Goal: Task Accomplishment & Management: Complete application form

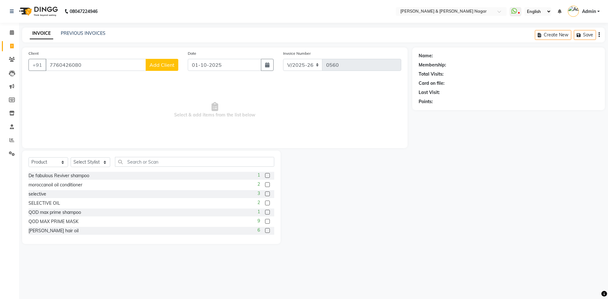
select select "789"
select select "product"
type input "7760426080"
click at [159, 65] on span "Add Client" at bounding box center [162, 65] width 25 height 6
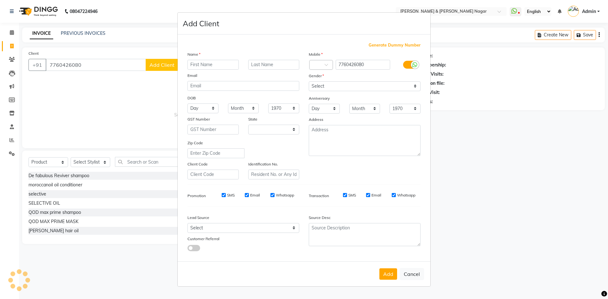
select select "17"
click at [195, 63] on input "text" at bounding box center [213, 65] width 51 height 10
type input "harih"
click at [319, 87] on select "Select [DEMOGRAPHIC_DATA] [DEMOGRAPHIC_DATA] Other Prefer Not To Say" at bounding box center [365, 86] width 112 height 10
select select "[DEMOGRAPHIC_DATA]"
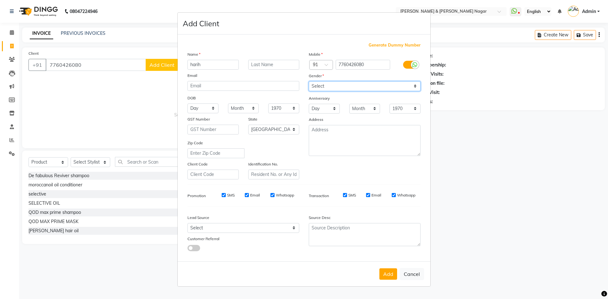
click at [309, 81] on select "Select [DEMOGRAPHIC_DATA] [DEMOGRAPHIC_DATA] Other Prefer Not To Say" at bounding box center [365, 86] width 112 height 10
click at [393, 277] on button "Add" at bounding box center [388, 274] width 18 height 11
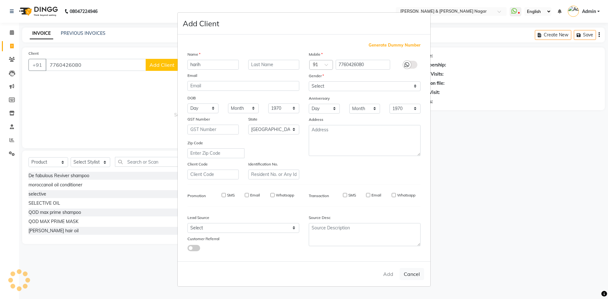
select select
select select "null"
select select
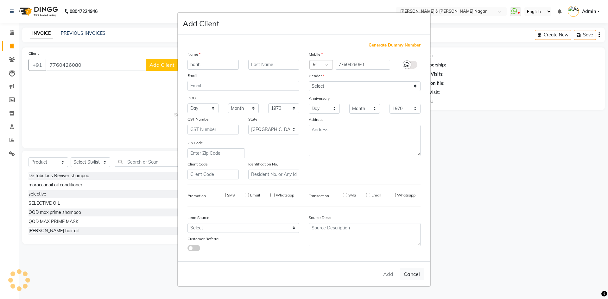
select select
checkbox input "false"
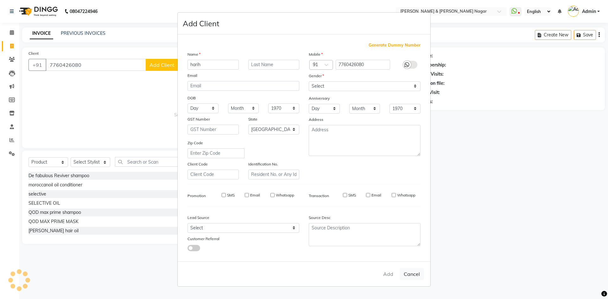
checkbox input "false"
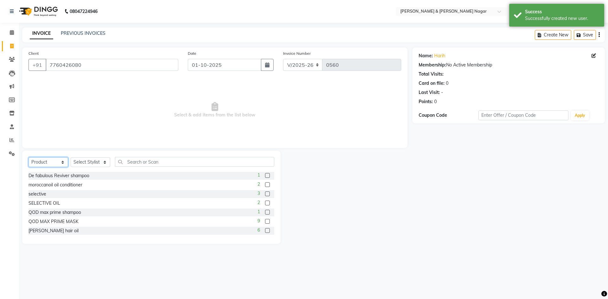
click at [46, 160] on select "Select Service Product Membership Package Voucher Prepaid Gift Card" at bounding box center [49, 162] width 40 height 10
select select "service"
click at [29, 157] on select "Select Service Product Membership Package Voucher Prepaid Gift Card" at bounding box center [49, 162] width 40 height 10
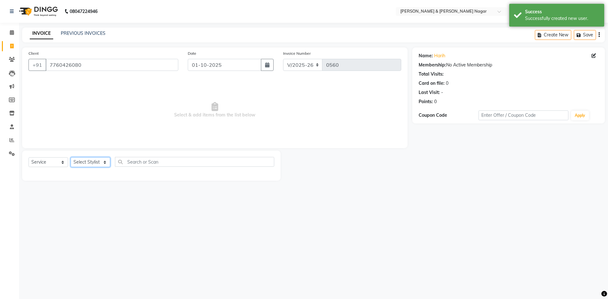
click at [79, 162] on select "Select Stylist ANIKASH [PERSON_NAME] Manager [PERSON_NAME] [PERSON_NAME]" at bounding box center [91, 162] width 40 height 10
select select "90871"
click at [71, 157] on select "Select Stylist ANIKASH [PERSON_NAME] Manager [PERSON_NAME] [PERSON_NAME]" at bounding box center [91, 162] width 40 height 10
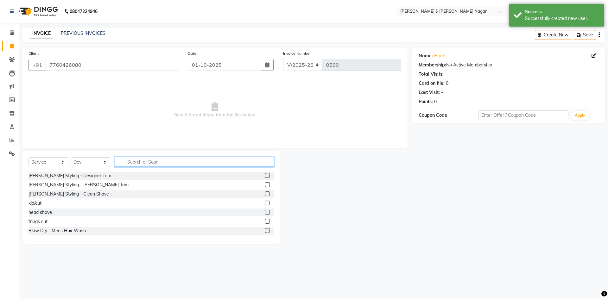
click at [128, 162] on input "text" at bounding box center [194, 162] width 159 height 10
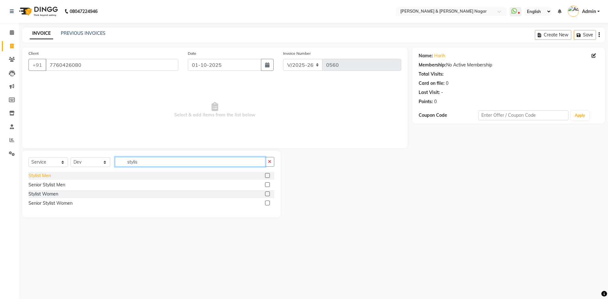
type input "stylis"
click at [43, 177] on div "Stylist Men" at bounding box center [40, 176] width 22 height 7
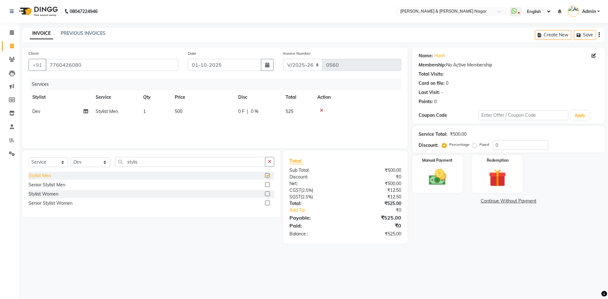
checkbox input "false"
click at [145, 164] on input "stylis" at bounding box center [190, 162] width 150 height 10
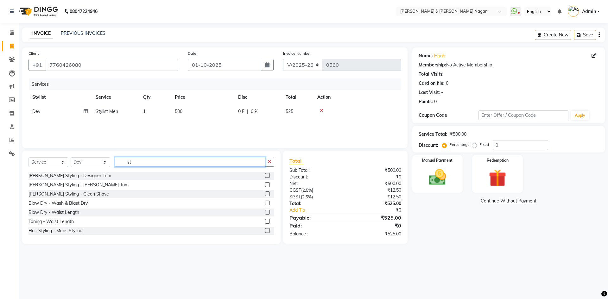
type input "s"
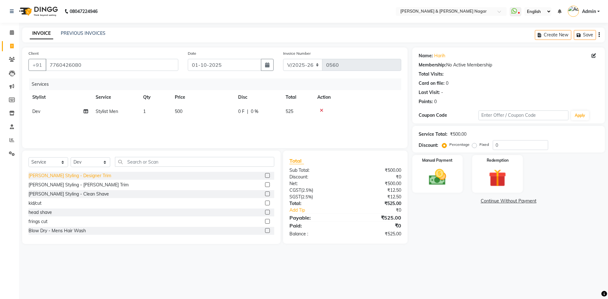
click at [70, 176] on div "[PERSON_NAME] Styling - Designer Trim" at bounding box center [70, 176] width 83 height 7
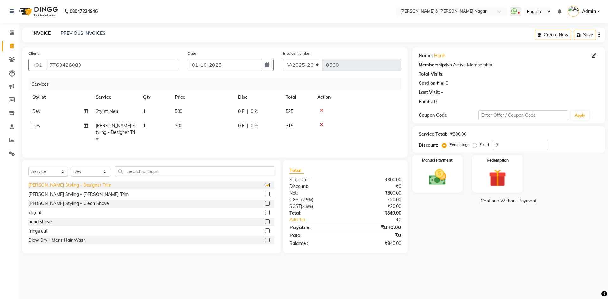
checkbox input "false"
click at [184, 125] on td "300" at bounding box center [202, 133] width 63 height 28
select select "90871"
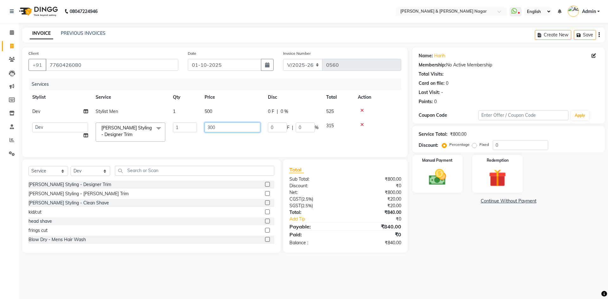
click at [218, 129] on input "300" at bounding box center [233, 128] width 56 height 10
type input "3"
type input "250"
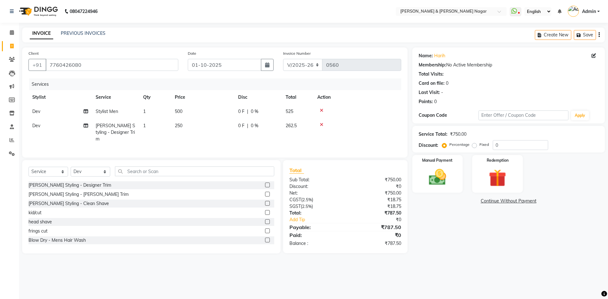
drag, startPoint x: 221, startPoint y: 140, endPoint x: 217, endPoint y: 140, distance: 4.8
click at [220, 140] on div "Services Stylist Service Qty Price Disc Total Action Dev Stylist Men 1 500 0 F …" at bounding box center [215, 115] width 373 height 73
click at [435, 183] on img at bounding box center [437, 177] width 29 height 21
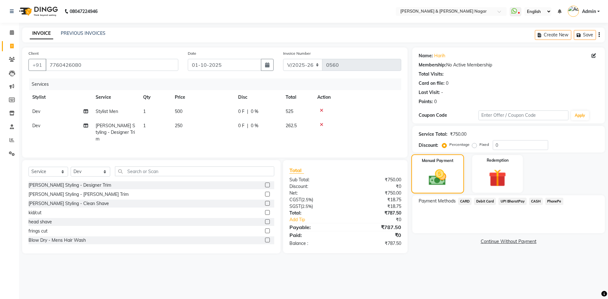
click at [435, 183] on img at bounding box center [437, 178] width 29 height 20
click at [537, 200] on span "CASH" at bounding box center [536, 201] width 14 height 7
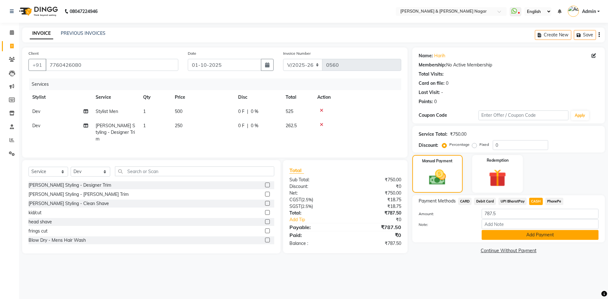
click at [507, 236] on button "Add Payment" at bounding box center [540, 235] width 117 height 10
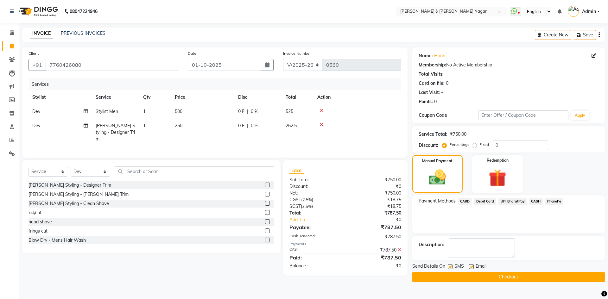
click at [506, 279] on button "Checkout" at bounding box center [508, 277] width 193 height 10
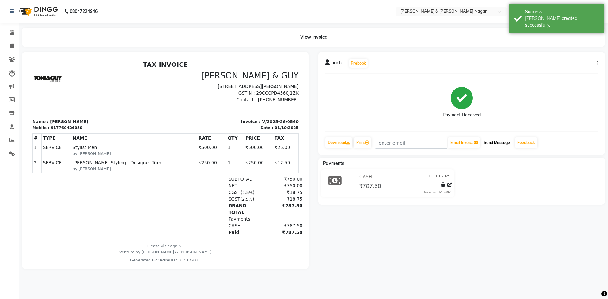
click at [492, 141] on button "Send Message" at bounding box center [496, 142] width 31 height 11
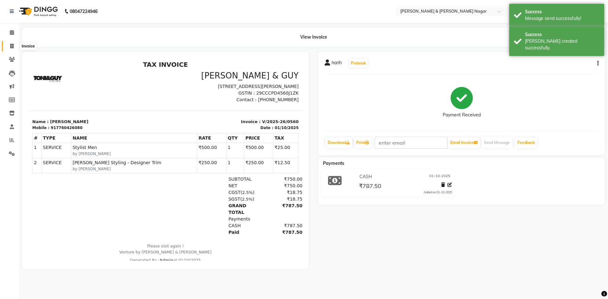
click at [12, 46] on icon at bounding box center [11, 46] width 3 height 5
select select "789"
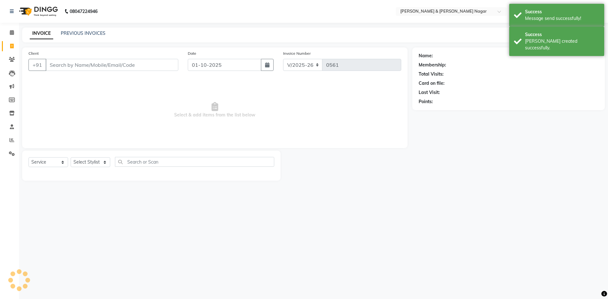
select select "product"
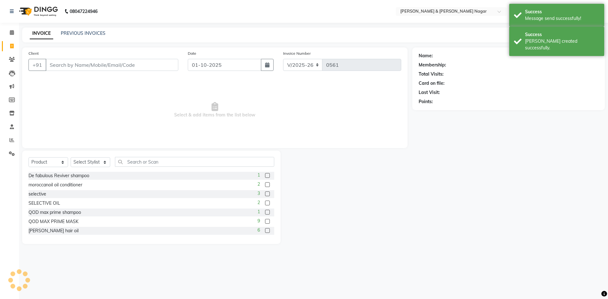
click at [53, 66] on input "Client" at bounding box center [112, 65] width 133 height 12
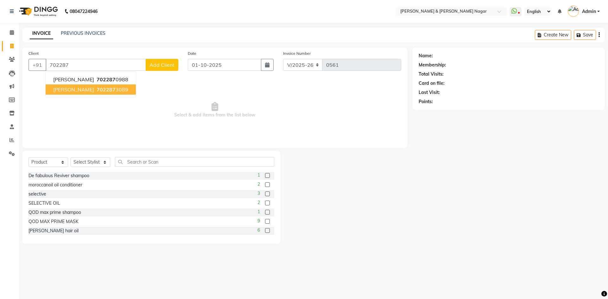
click at [96, 91] on ngb-highlight "702287 3089" at bounding box center [111, 89] width 33 height 6
type input "7022873089"
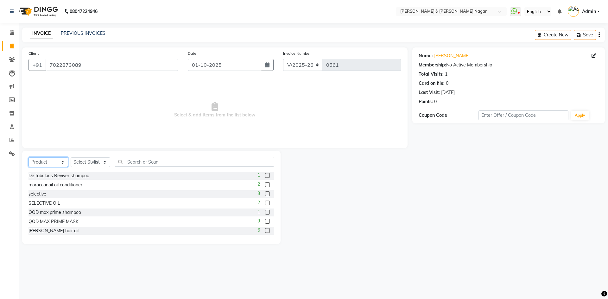
click at [49, 162] on select "Select Service Product Membership Package Voucher Prepaid Gift Card" at bounding box center [49, 162] width 40 height 10
select select "service"
click at [29, 157] on select "Select Service Product Membership Package Voucher Prepaid Gift Card" at bounding box center [49, 162] width 40 height 10
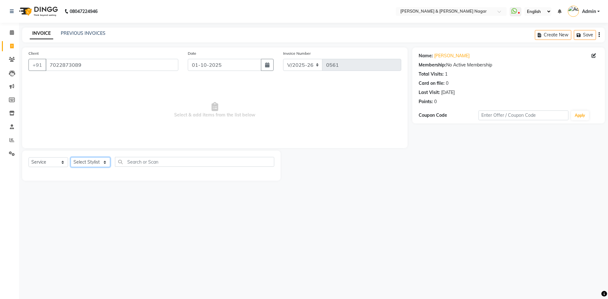
click at [87, 160] on select "Select Stylist ANIKASH [PERSON_NAME] Manager [PERSON_NAME] [PERSON_NAME]" at bounding box center [91, 162] width 40 height 10
select select "61217"
click at [71, 157] on select "Select Stylist ANIKASH [PERSON_NAME] Manager [PERSON_NAME] [PERSON_NAME]" at bounding box center [91, 162] width 40 height 10
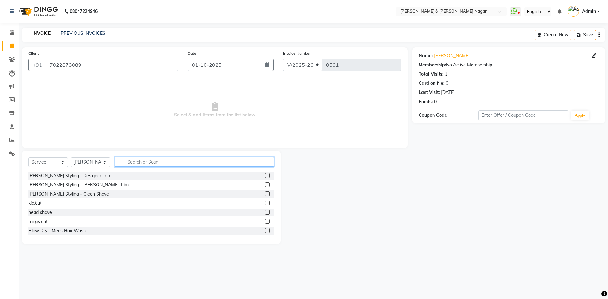
click at [140, 163] on input "text" at bounding box center [194, 162] width 159 height 10
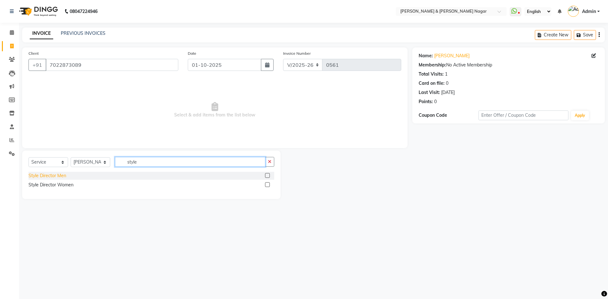
type input "style"
click at [53, 175] on div "Style Director Men" at bounding box center [48, 176] width 38 height 7
checkbox input "false"
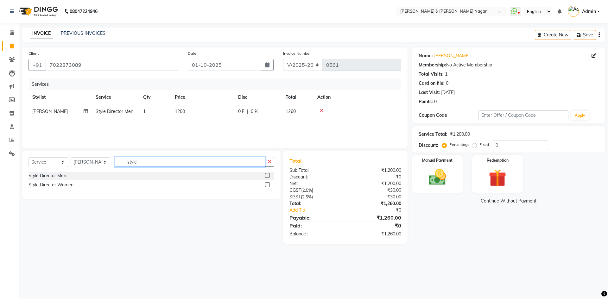
click at [142, 161] on input "style" at bounding box center [190, 162] width 150 height 10
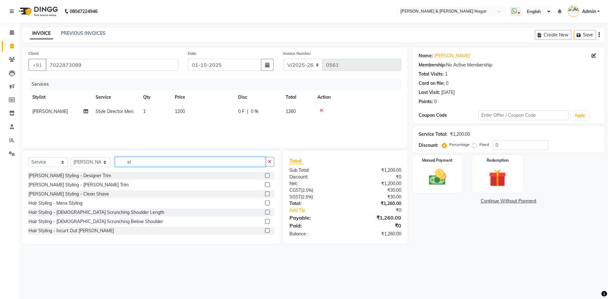
type input "s"
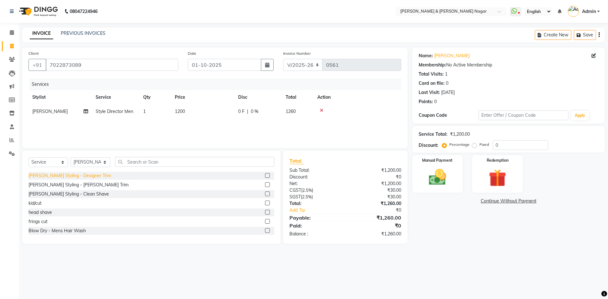
click at [40, 177] on div "[PERSON_NAME] Styling - Designer Trim" at bounding box center [70, 176] width 83 height 7
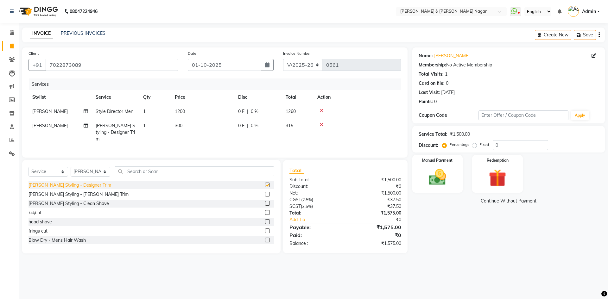
checkbox input "false"
click at [184, 124] on td "300" at bounding box center [202, 133] width 63 height 28
select select "61217"
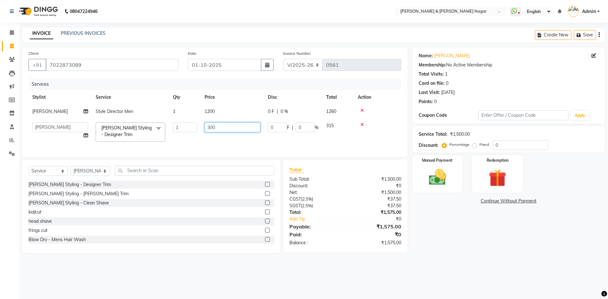
click at [222, 130] on input "300" at bounding box center [233, 128] width 56 height 10
type input "3"
type input "250"
click at [213, 112] on td "1200" at bounding box center [232, 112] width 63 height 14
select select "61217"
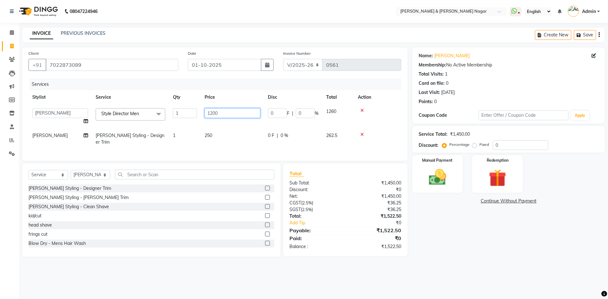
click at [223, 111] on input "1200" at bounding box center [233, 113] width 56 height 10
type input "1"
type input "900"
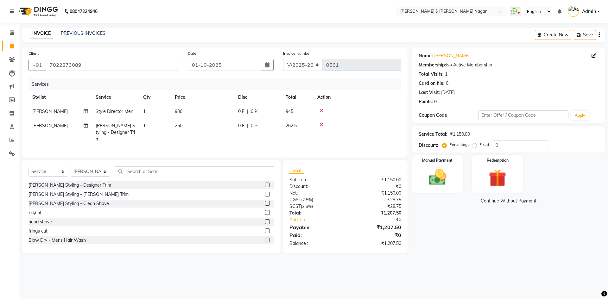
click at [401, 125] on tbody "[PERSON_NAME] Style Director Men 1 900 0 F | 0 % 945 [PERSON_NAME] [PERSON_NAME…" at bounding box center [215, 126] width 373 height 42
click at [440, 181] on img at bounding box center [437, 177] width 29 height 21
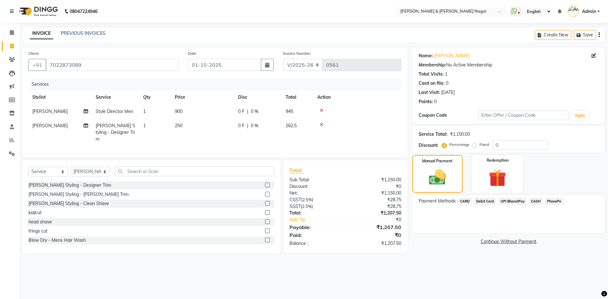
click at [552, 200] on span "PhonePe" at bounding box center [554, 201] width 18 height 7
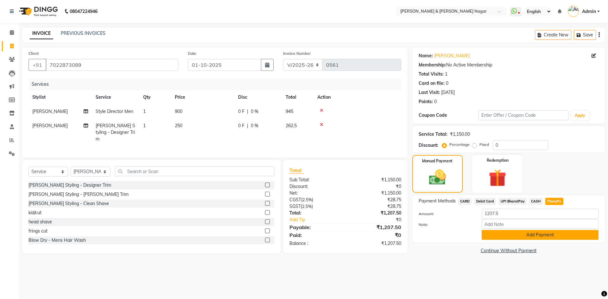
click at [550, 234] on button "Add Payment" at bounding box center [540, 235] width 117 height 10
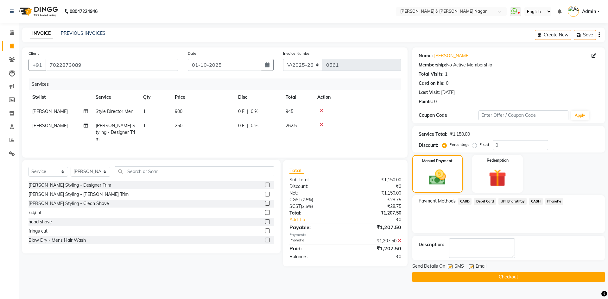
click at [548, 277] on button "Checkout" at bounding box center [508, 277] width 193 height 10
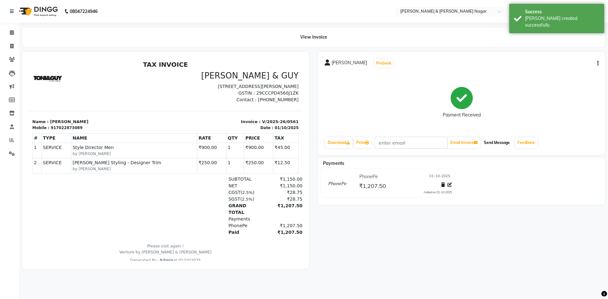
click at [495, 142] on button "Send Message" at bounding box center [496, 142] width 31 height 11
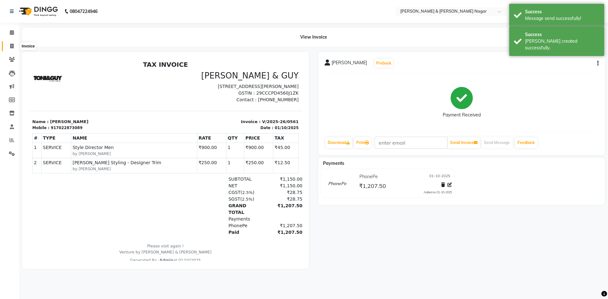
click at [12, 48] on icon at bounding box center [11, 46] width 3 height 5
select select "789"
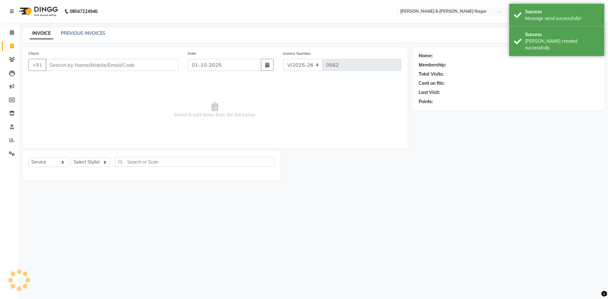
select select "product"
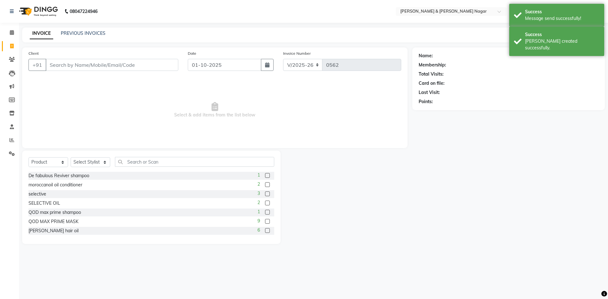
click at [59, 66] on input "Client" at bounding box center [112, 65] width 133 height 12
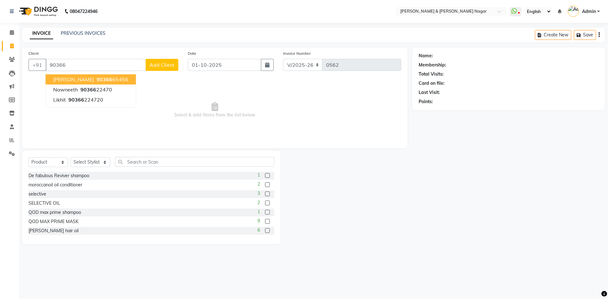
drag, startPoint x: 140, startPoint y: 45, endPoint x: 134, endPoint y: 48, distance: 7.1
click at [137, 48] on main "INVOICE PREVIOUS INVOICES Create New Save Client [PHONE_NUMBER] [PERSON_NAME] 9…" at bounding box center [313, 141] width 589 height 226
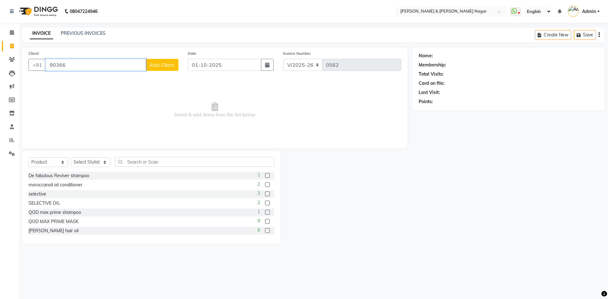
click at [70, 64] on input "90366" at bounding box center [96, 65] width 100 height 12
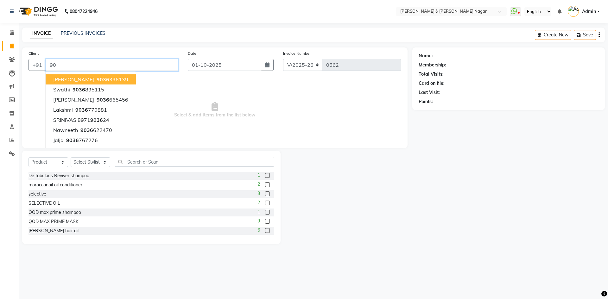
type input "9"
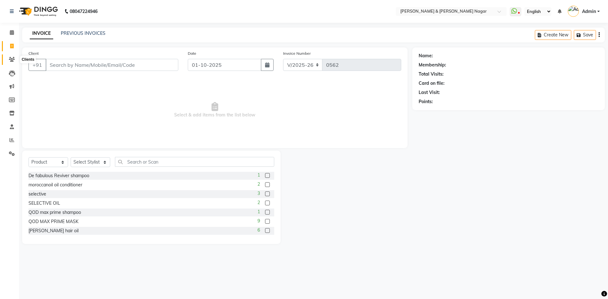
click at [13, 60] on icon at bounding box center [12, 59] width 6 height 5
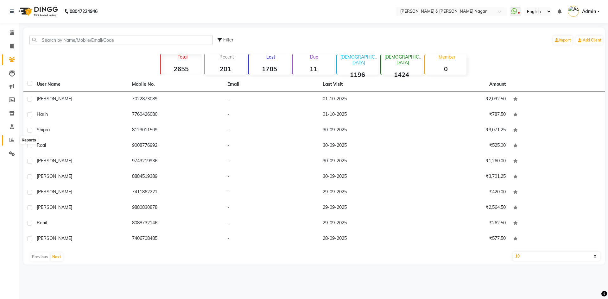
click at [9, 141] on span at bounding box center [11, 140] width 11 height 7
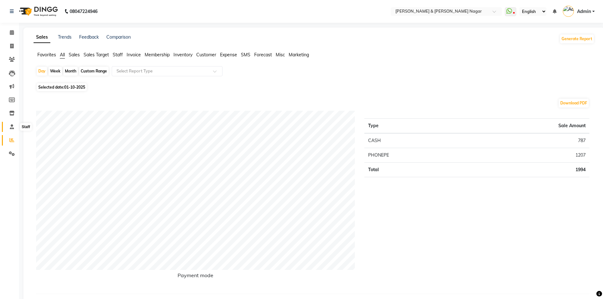
click at [13, 128] on icon at bounding box center [12, 126] width 4 height 5
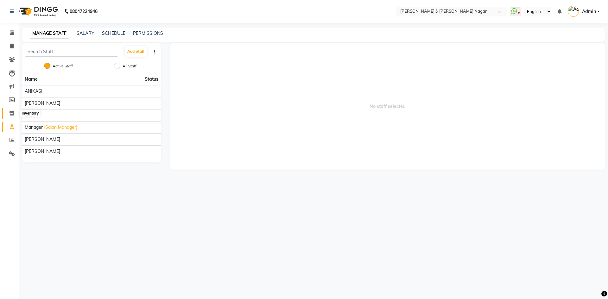
click at [11, 115] on icon at bounding box center [11, 113] width 5 height 5
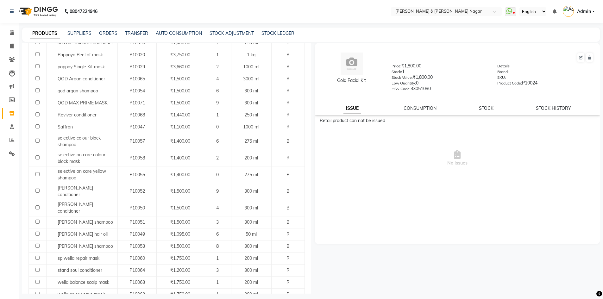
scroll to position [194, 0]
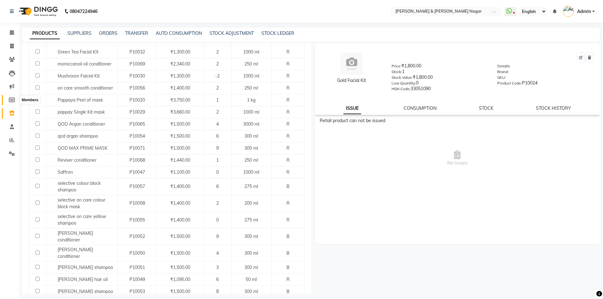
click at [11, 99] on icon at bounding box center [12, 100] width 6 height 5
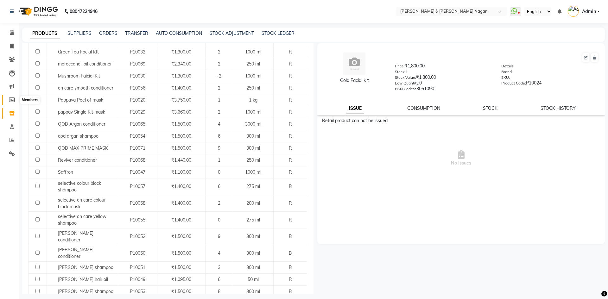
select select
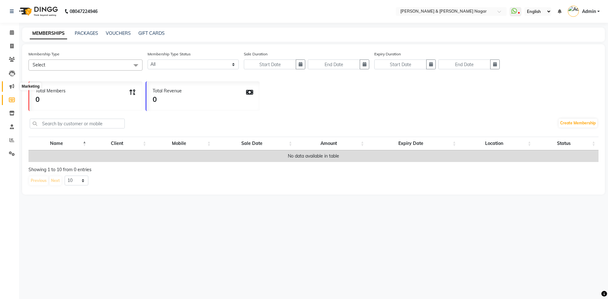
click at [11, 85] on icon at bounding box center [12, 86] width 5 height 5
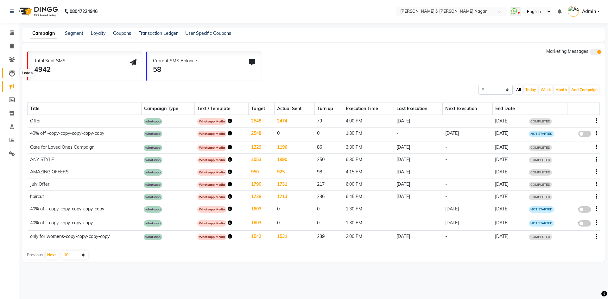
click at [13, 72] on icon at bounding box center [12, 73] width 6 height 6
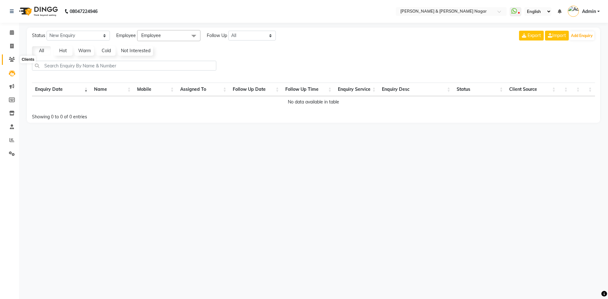
click at [10, 60] on icon at bounding box center [12, 59] width 6 height 5
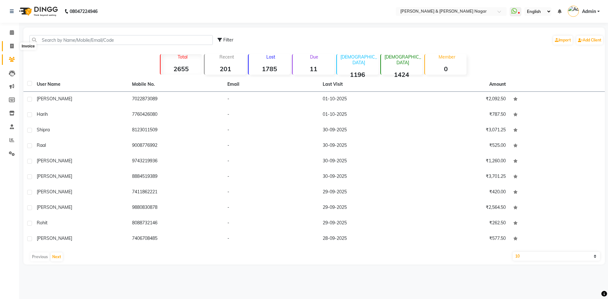
click at [13, 45] on icon at bounding box center [11, 46] width 3 height 5
select select "789"
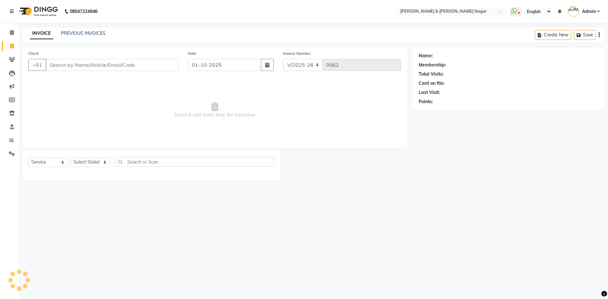
select select "product"
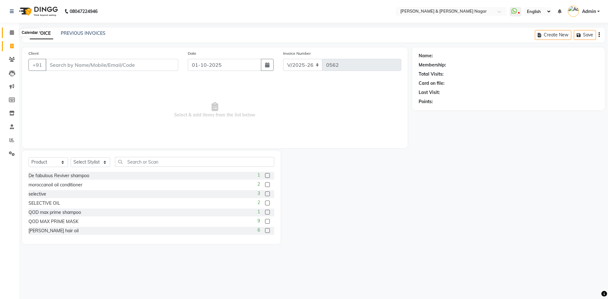
click at [13, 32] on icon at bounding box center [12, 32] width 4 height 5
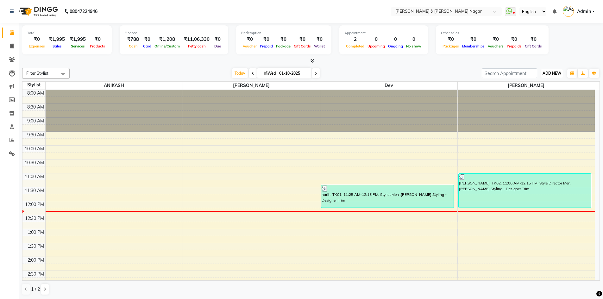
click at [552, 73] on span "ADD NEW" at bounding box center [552, 73] width 19 height 5
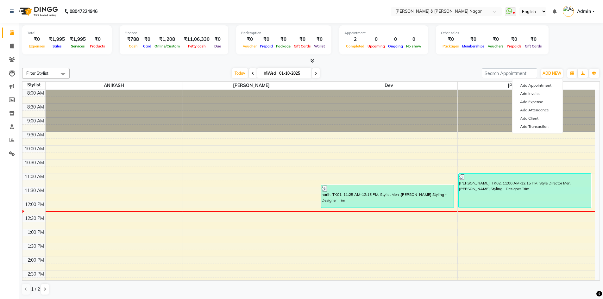
click at [548, 55] on div "Total ₹0 Expenses ₹1,995 Sales ₹1,995 Services ₹0 Products Finance ₹788 Cash ₹0…" at bounding box center [311, 40] width 578 height 31
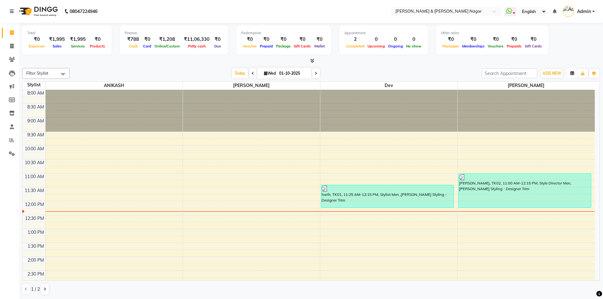
click at [571, 74] on icon "button" at bounding box center [573, 74] width 4 height 4
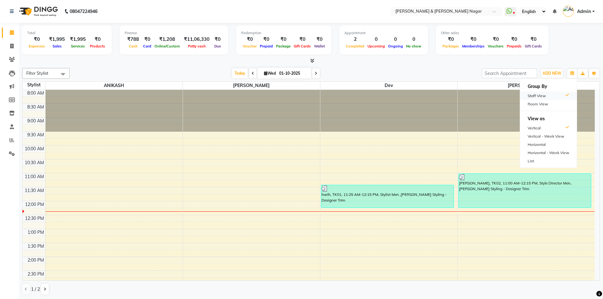
click at [538, 96] on div "Staff View" at bounding box center [548, 96] width 57 height 8
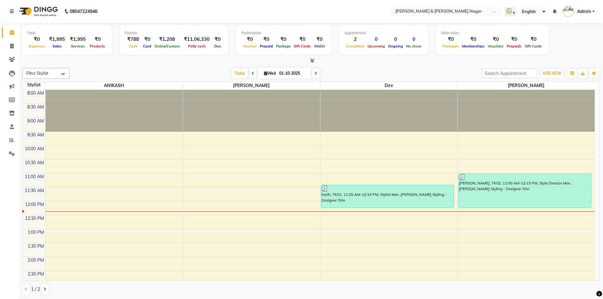
click at [62, 92] on div at bounding box center [114, 111] width 137 height 42
click at [527, 13] on select "English ENGLISH Español العربية मराठी हिंदी ગુજરાતી தமிழ் 中文" at bounding box center [533, 11] width 27 height 9
click at [546, 14] on select "English ENGLISH Español العربية मराठी हिंदी ગુજરાતી தமிழ் 中文" at bounding box center [533, 11] width 27 height 9
click at [542, 11] on select "English ENGLISH Español العربية मराठी हिंदी ગુજરાતી தமிழ் 中文" at bounding box center [533, 11] width 27 height 9
click at [554, 11] on icon at bounding box center [555, 11] width 4 height 4
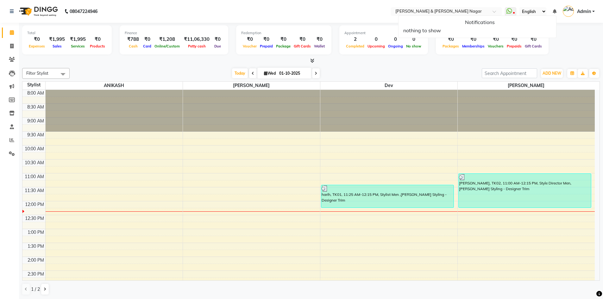
click at [569, 12] on img at bounding box center [568, 11] width 11 height 11
click at [580, 10] on span "Admin" at bounding box center [584, 11] width 14 height 7
click at [590, 12] on span "Admin" at bounding box center [584, 11] width 14 height 7
click at [504, 28] on div "Other sales ₹0 Packages ₹0 Memberships ₹0 Vouchers ₹0 Prepaids ₹0 Gift Cards" at bounding box center [492, 39] width 113 height 29
click at [13, 46] on icon at bounding box center [11, 46] width 3 height 5
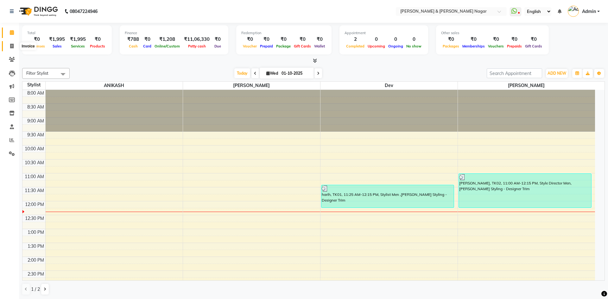
select select "789"
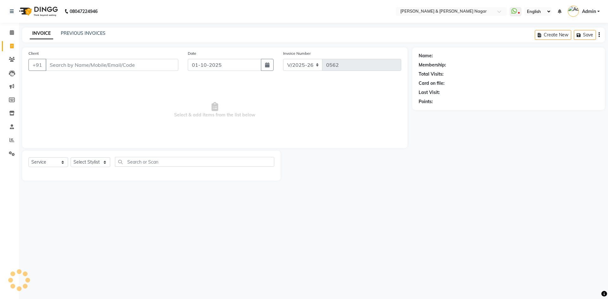
select select "product"
